Goal: Navigation & Orientation: Find specific page/section

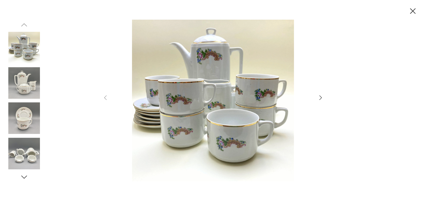
click at [320, 98] on icon "button" at bounding box center [320, 98] width 7 height 7
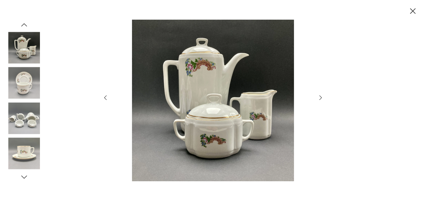
click at [320, 98] on icon "button" at bounding box center [320, 98] width 7 height 7
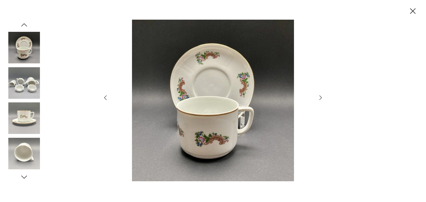
click at [320, 98] on icon "button" at bounding box center [320, 98] width 7 height 7
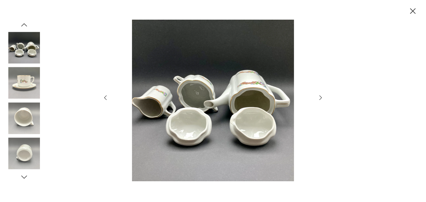
click at [320, 98] on icon "button" at bounding box center [320, 98] width 7 height 7
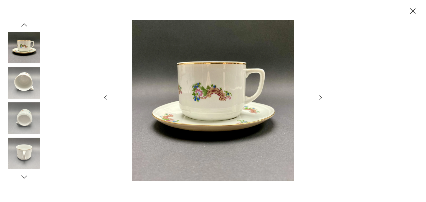
click at [320, 98] on icon "button" at bounding box center [320, 98] width 7 height 7
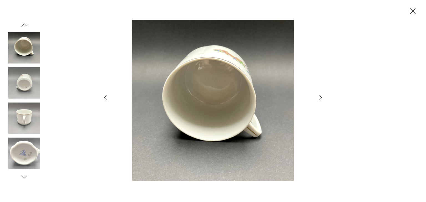
click at [320, 98] on icon "button" at bounding box center [320, 98] width 7 height 7
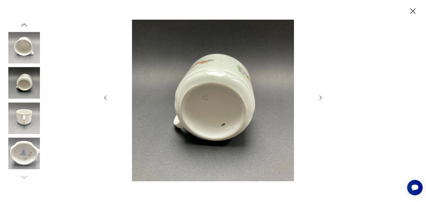
click at [320, 98] on icon "button" at bounding box center [320, 98] width 7 height 7
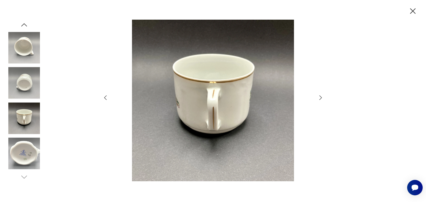
click at [320, 98] on icon "button" at bounding box center [320, 98] width 7 height 7
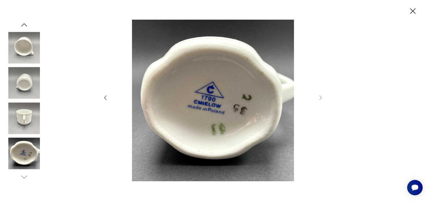
click at [414, 9] on icon "button" at bounding box center [413, 11] width 10 height 10
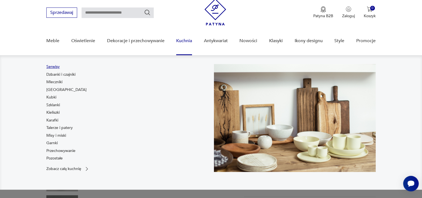
click at [50, 68] on link "Serwisy" at bounding box center [52, 67] width 13 height 6
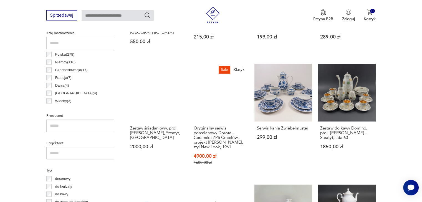
scroll to position [423, 0]
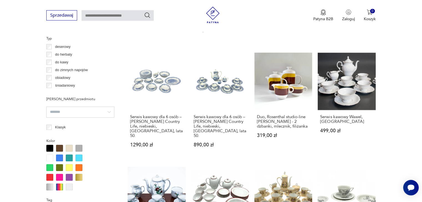
click at [61, 75] on p "obiadowy" at bounding box center [62, 78] width 15 height 6
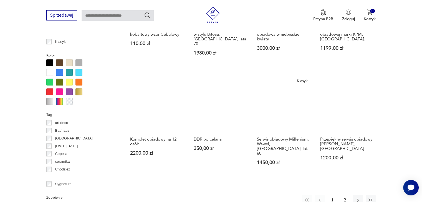
scroll to position [509, 0]
